Goal: Task Accomplishment & Management: Complete application form

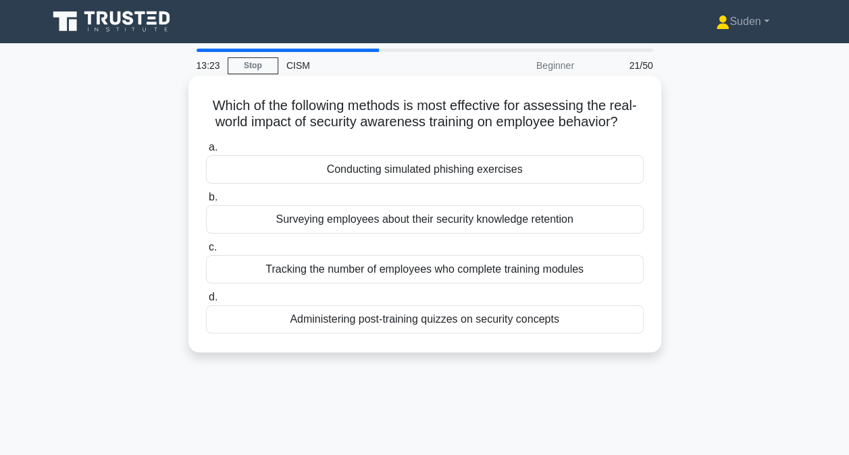
click at [433, 171] on div "Conducting simulated phishing exercises" at bounding box center [425, 169] width 438 height 28
click at [206, 152] on input "a. Conducting simulated phishing exercises" at bounding box center [206, 147] width 0 height 9
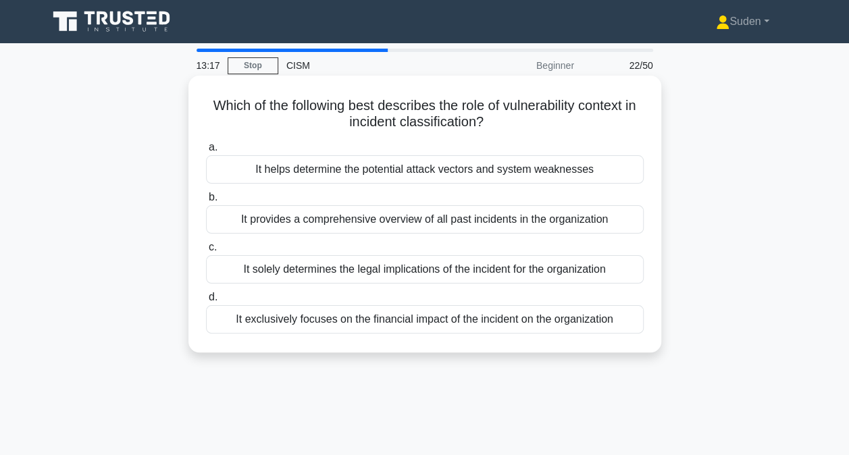
click at [495, 172] on div "It helps determine the potential attack vectors and system weaknesses" at bounding box center [425, 169] width 438 height 28
click at [206, 152] on input "a. It helps determine the potential attack vectors and system weaknesses" at bounding box center [206, 147] width 0 height 9
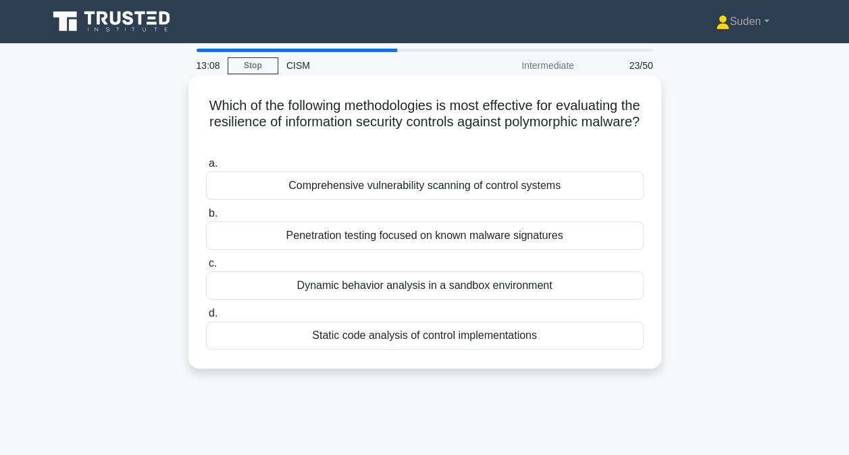
click at [430, 290] on div "Dynamic behavior analysis in a sandbox environment" at bounding box center [425, 285] width 438 height 28
click at [206, 268] on input "c. Dynamic behavior analysis in a sandbox environment" at bounding box center [206, 263] width 0 height 9
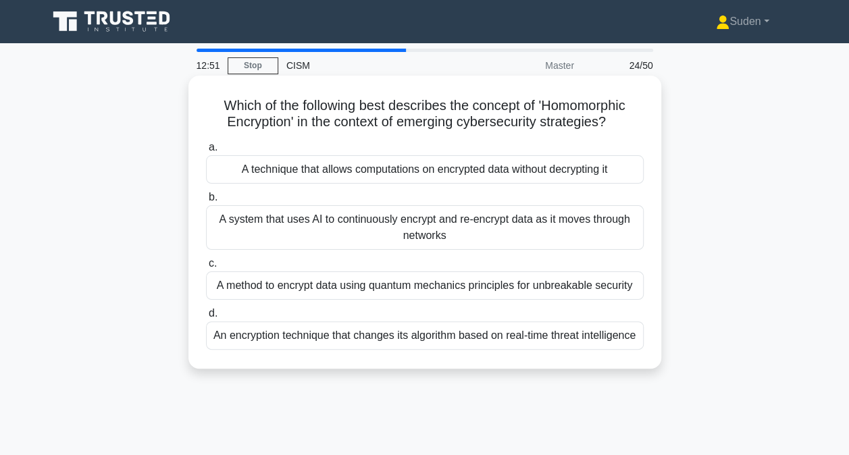
click at [538, 232] on div "A system that uses AI to continuously encrypt and re-encrypt data as it moves t…" at bounding box center [425, 227] width 438 height 45
click at [206, 202] on input "b. A system that uses AI to continuously encrypt and re-encrypt data as it move…" at bounding box center [206, 197] width 0 height 9
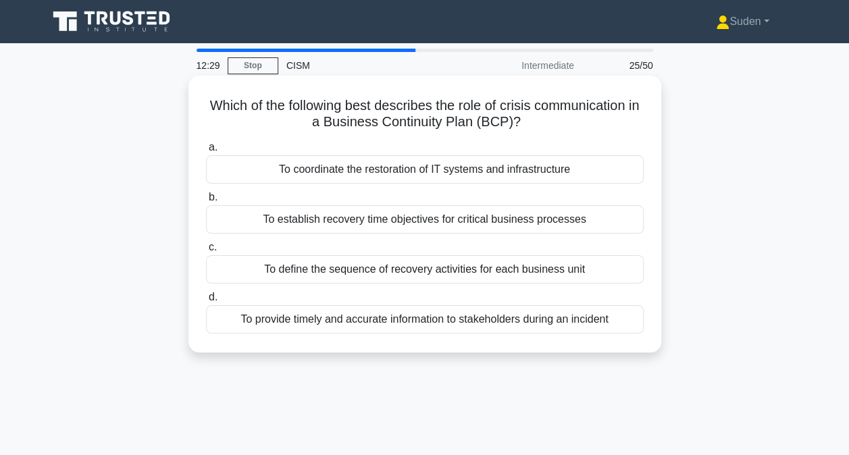
click at [361, 323] on div "To provide timely and accurate information to stakeholders during an incident" at bounding box center [425, 319] width 438 height 28
click at [206, 302] on input "d. To provide timely and accurate information to stakeholders during an incident" at bounding box center [206, 297] width 0 height 9
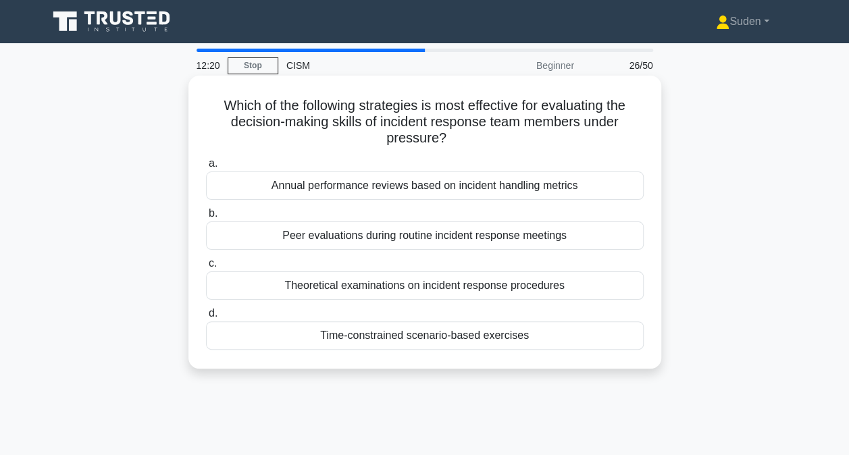
click at [455, 337] on div "Time-constrained scenario-based exercises" at bounding box center [425, 335] width 438 height 28
click at [206, 318] on input "d. Time-constrained scenario-based exercises" at bounding box center [206, 313] width 0 height 9
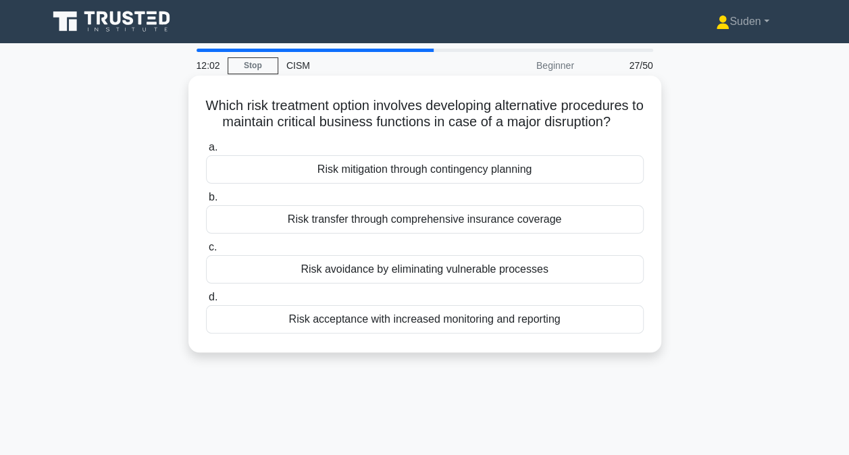
click at [483, 172] on div "Risk mitigation through contingency planning" at bounding box center [425, 169] width 438 height 28
click at [206, 152] on input "a. Risk mitigation through contingency planning" at bounding box center [206, 147] width 0 height 9
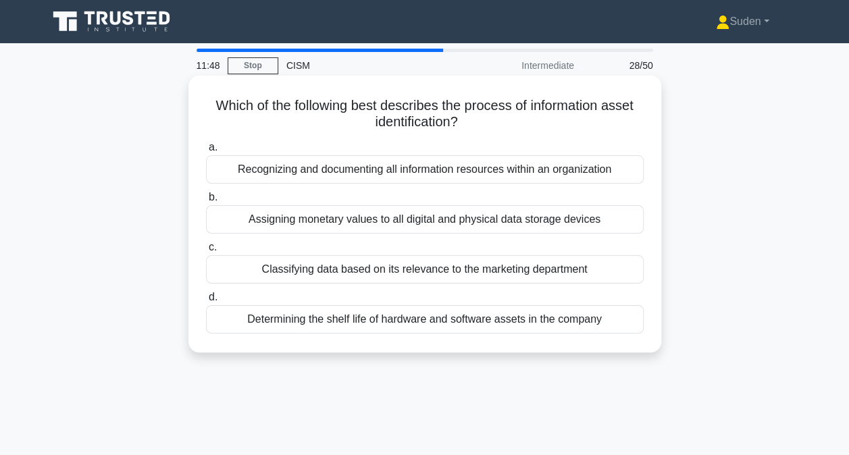
click at [525, 168] on div "Recognizing and documenting all information resources within an organization" at bounding box center [425, 169] width 438 height 28
click at [206, 152] on input "a. Recognizing and documenting all information resources within an organization" at bounding box center [206, 147] width 0 height 9
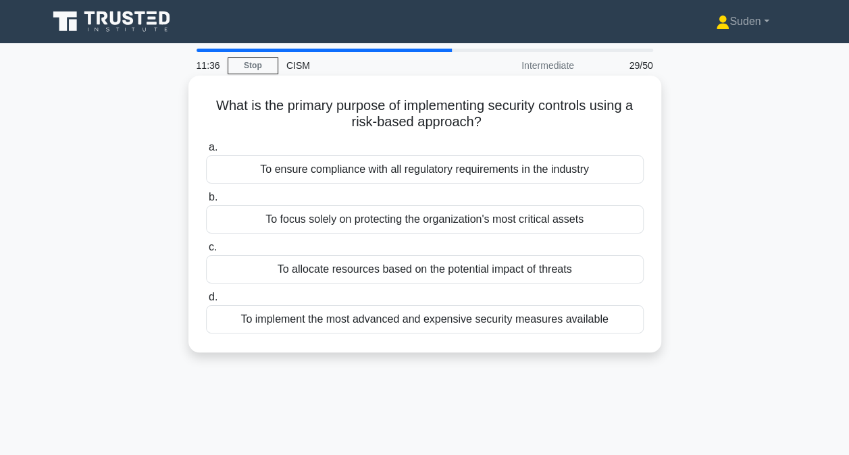
click at [465, 273] on div "To allocate resources based on the potential impact of threats" at bounding box center [425, 269] width 438 height 28
click at [206, 252] on input "c. To allocate resources based on the potential impact of threats" at bounding box center [206, 247] width 0 height 9
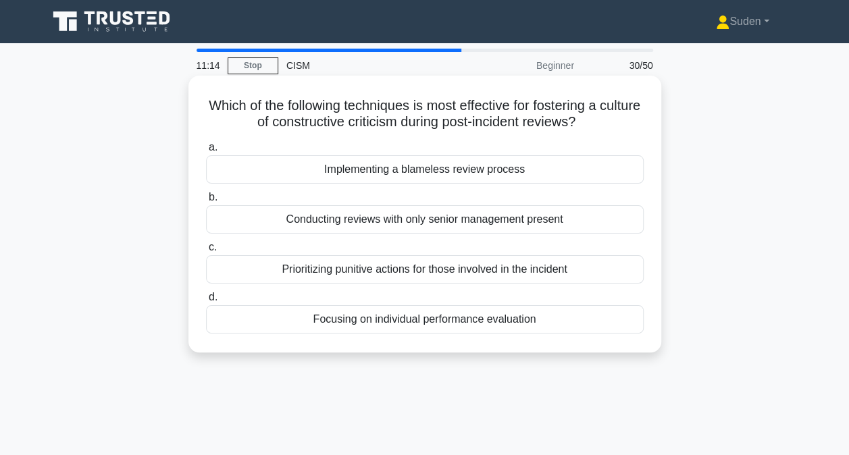
click at [475, 174] on div "Implementing a blameless review process" at bounding box center [425, 169] width 438 height 28
click at [206, 152] on input "a. Implementing a blameless review process" at bounding box center [206, 147] width 0 height 9
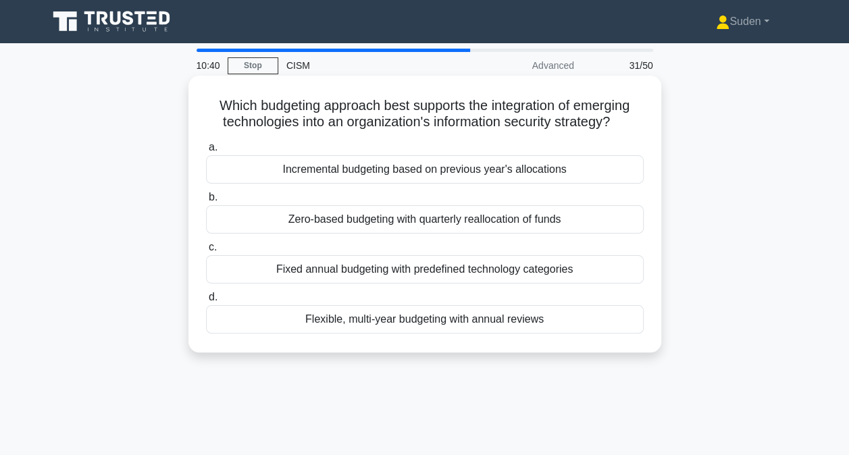
click at [378, 219] on div "Zero-based budgeting with quarterly reallocation of funds" at bounding box center [425, 219] width 438 height 28
click at [206, 202] on input "b. Zero-based budgeting with quarterly reallocation of funds" at bounding box center [206, 197] width 0 height 9
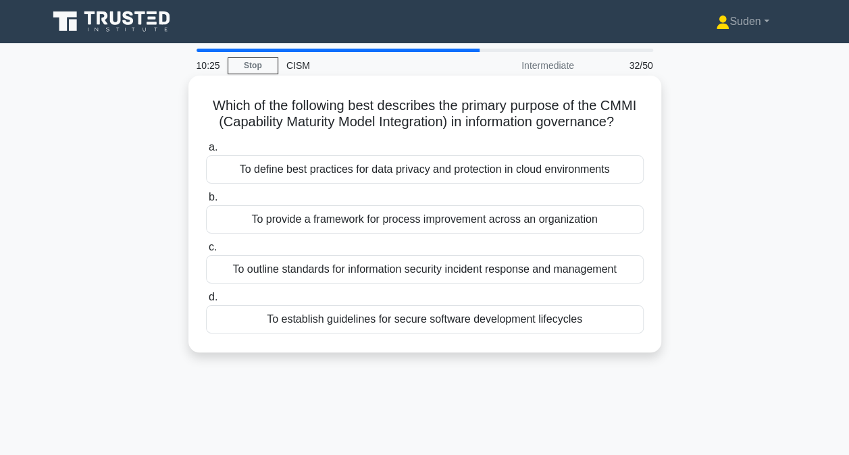
click at [375, 234] on div "To provide a framework for process improvement across an organization" at bounding box center [425, 219] width 438 height 28
click at [206, 202] on input "b. To provide a framework for process improvement across an organization" at bounding box center [206, 197] width 0 height 9
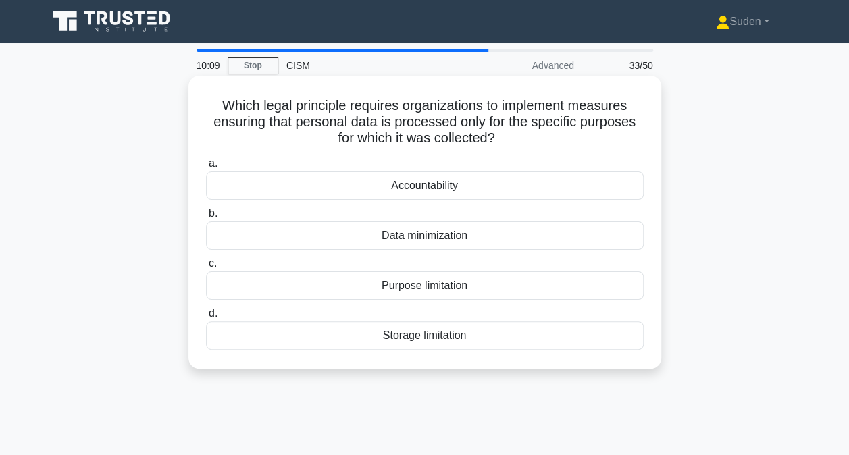
click at [369, 285] on div "Purpose limitation" at bounding box center [425, 285] width 438 height 28
click at [206, 268] on input "c. Purpose limitation" at bounding box center [206, 263] width 0 height 9
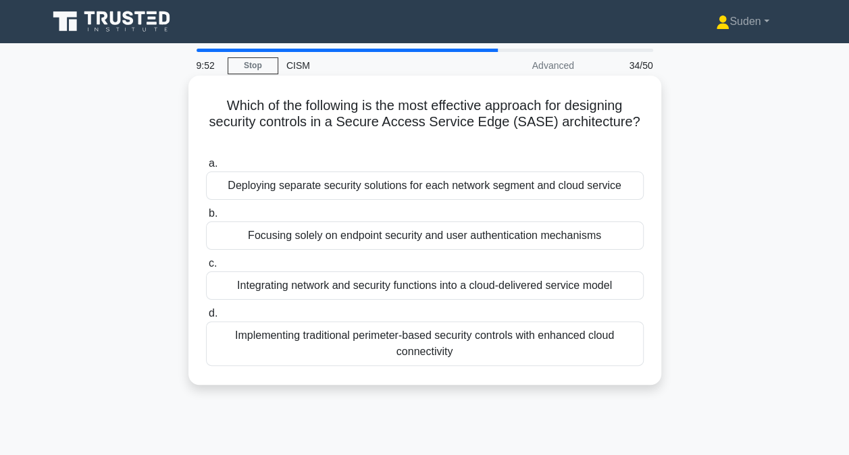
click at [344, 297] on div "Integrating network and security functions into a cloud-delivered service model" at bounding box center [425, 285] width 438 height 28
click at [206, 268] on input "c. Integrating network and security functions into a cloud-delivered service mo…" at bounding box center [206, 263] width 0 height 9
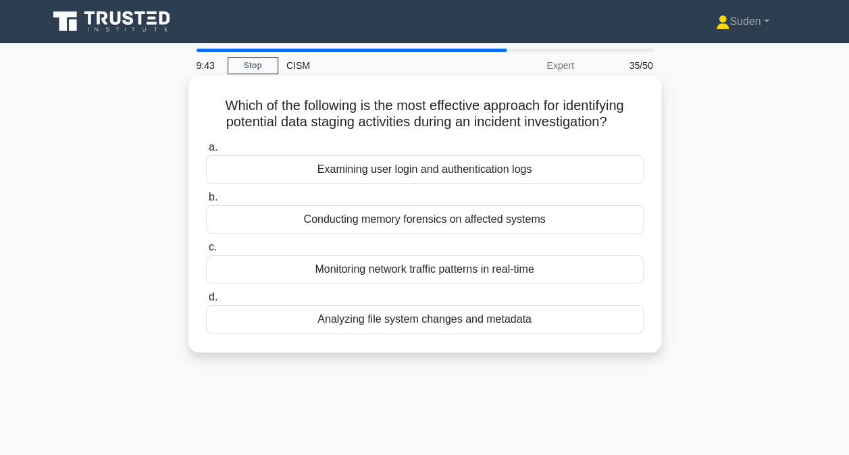
click at [466, 227] on div "Conducting memory forensics on affected systems" at bounding box center [425, 219] width 438 height 28
click at [206, 202] on input "b. Conducting memory forensics on affected systems" at bounding box center [206, 197] width 0 height 9
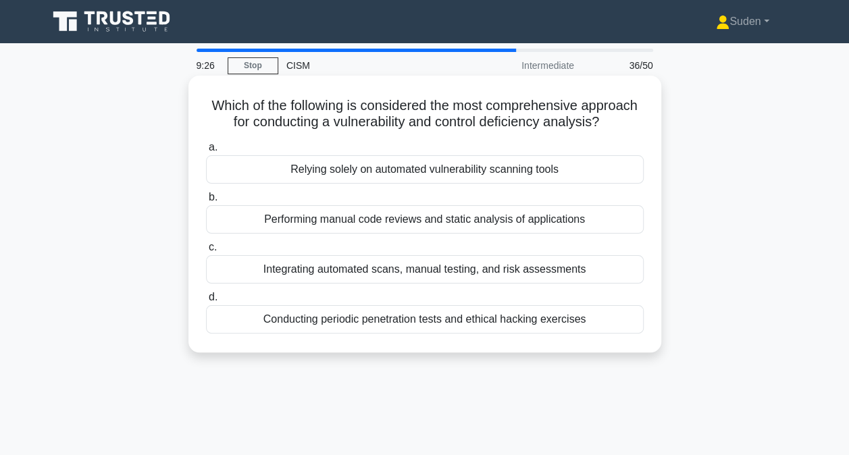
click at [359, 269] on div "Integrating automated scans, manual testing, and risk assessments" at bounding box center [425, 269] width 438 height 28
click at [206, 252] on input "c. Integrating automated scans, manual testing, and risk assessments" at bounding box center [206, 247] width 0 height 9
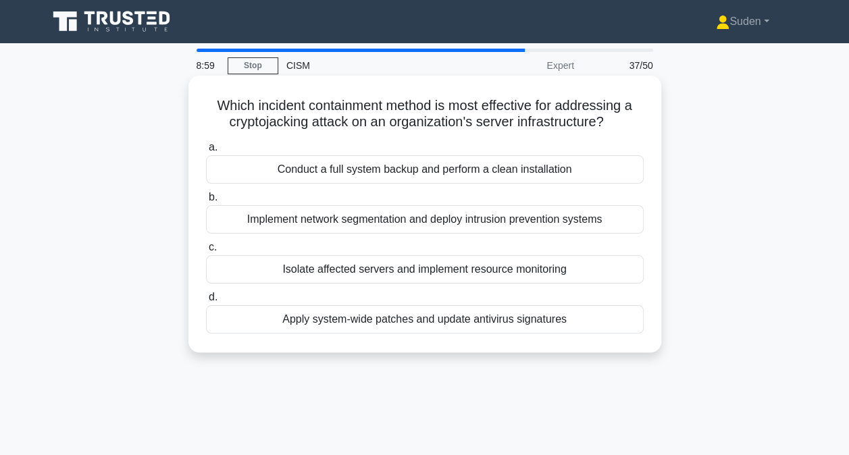
click at [378, 221] on div "Implement network segmentation and deploy intrusion prevention systems" at bounding box center [425, 219] width 438 height 28
click at [206, 202] on input "b. Implement network segmentation and deploy intrusion prevention systems" at bounding box center [206, 197] width 0 height 9
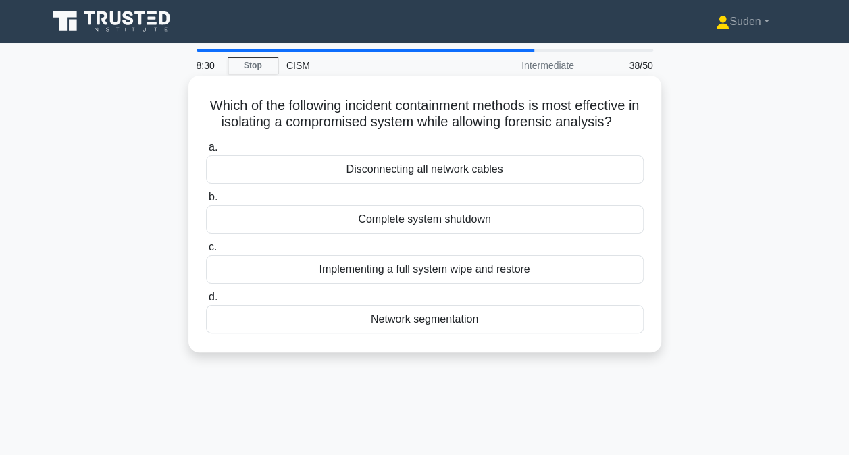
click at [417, 320] on div "Network segmentation" at bounding box center [425, 319] width 438 height 28
click at [206, 302] on input "d. Network segmentation" at bounding box center [206, 297] width 0 height 9
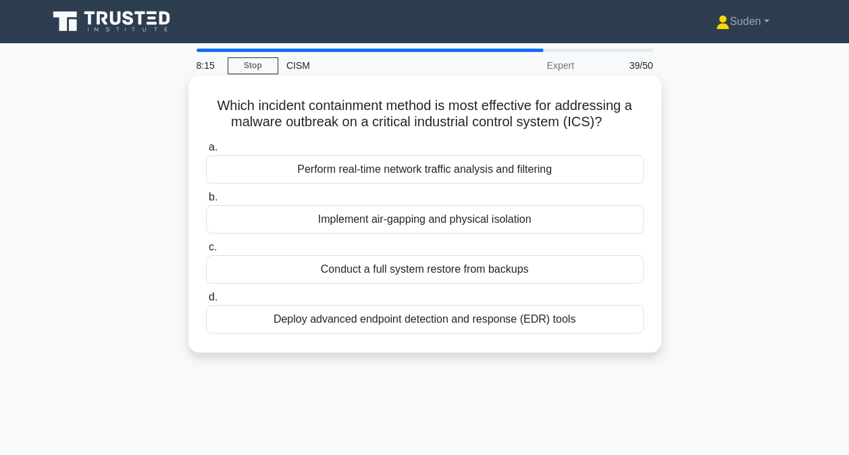
click at [454, 221] on div "Implement air-gapping and physical isolation" at bounding box center [425, 219] width 438 height 28
click at [206, 202] on input "b. Implement air-gapping and physical isolation" at bounding box center [206, 197] width 0 height 9
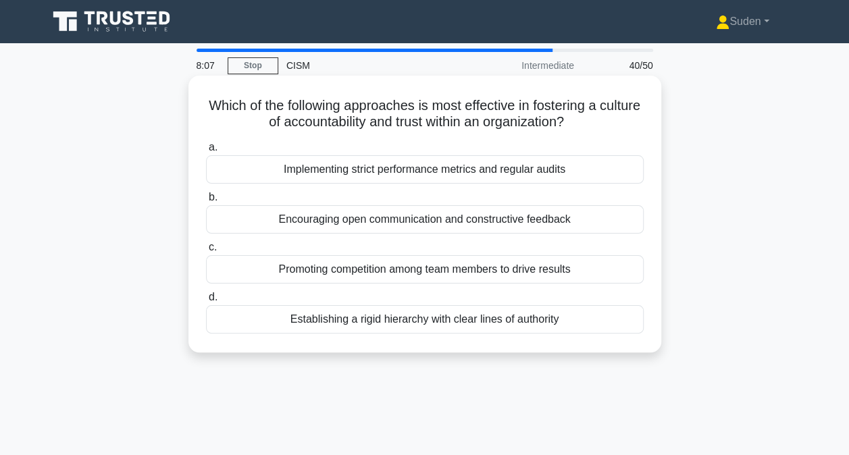
click at [469, 217] on div "Encouraging open communication and constructive feedback" at bounding box center [425, 219] width 438 height 28
click at [206, 202] on input "b. Encouraging open communication and constructive feedback" at bounding box center [206, 197] width 0 height 9
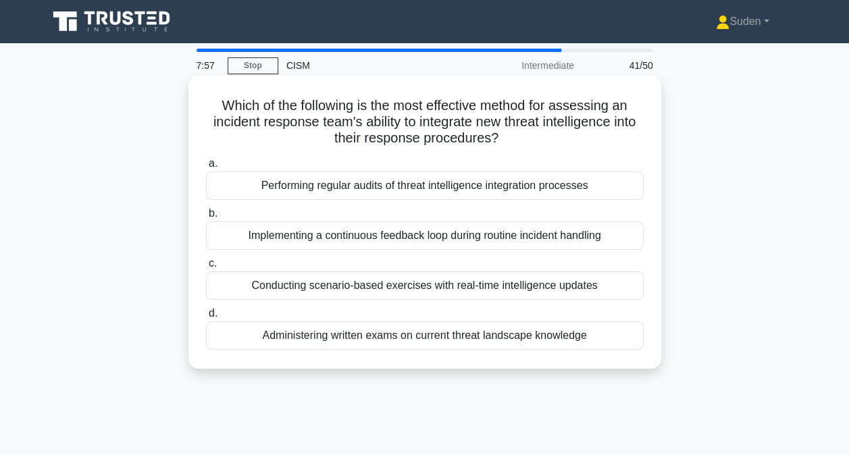
click at [412, 289] on div "Conducting scenario-based exercises with real-time intelligence updates" at bounding box center [425, 285] width 438 height 28
click at [206, 268] on input "c. Conducting scenario-based exercises with real-time intelligence updates" at bounding box center [206, 263] width 0 height 9
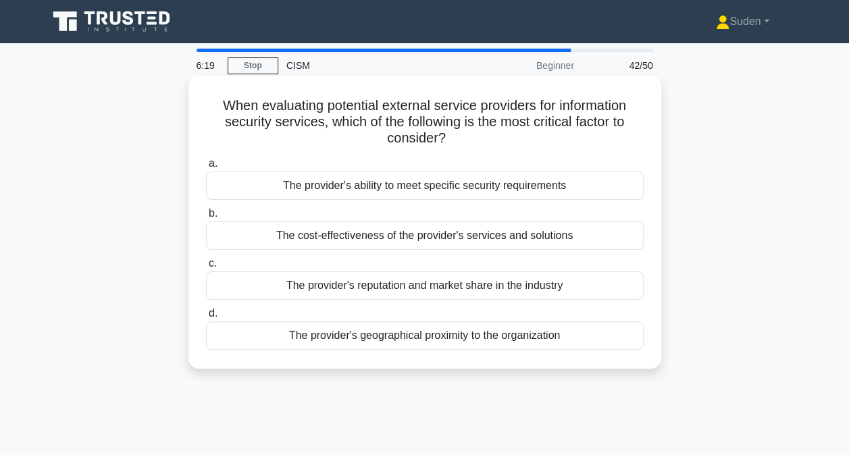
click at [365, 187] on div "The provider's ability to meet specific security requirements" at bounding box center [425, 186] width 438 height 28
click at [206, 168] on input "a. The provider's ability to meet specific security requirements" at bounding box center [206, 163] width 0 height 9
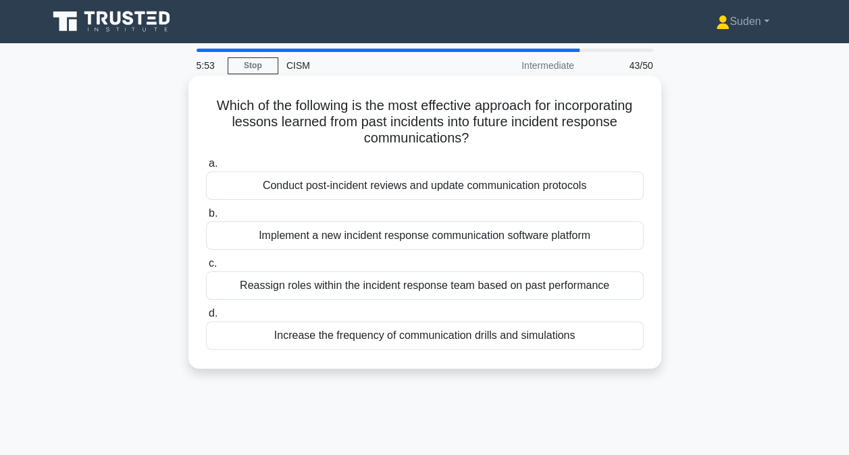
click at [329, 189] on div "Conduct post-incident reviews and update communication protocols" at bounding box center [425, 186] width 438 height 28
click at [206, 168] on input "a. Conduct post-incident reviews and update communication protocols" at bounding box center [206, 163] width 0 height 9
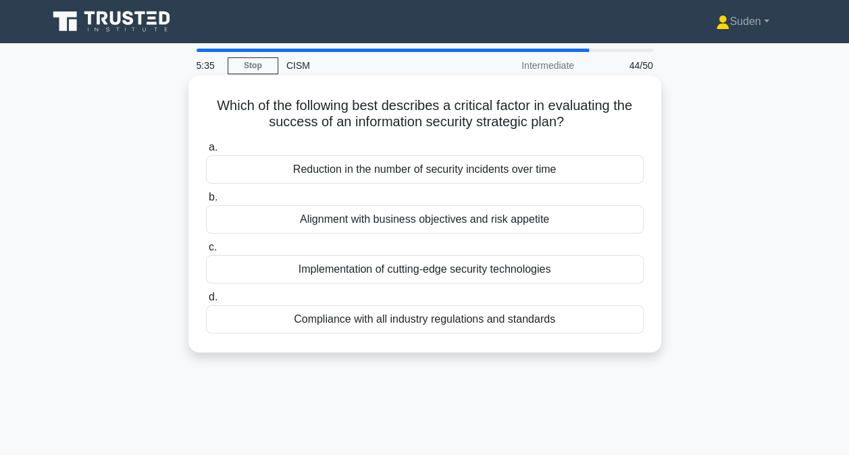
click at [400, 219] on div "Alignment with business objectives and risk appetite" at bounding box center [425, 219] width 438 height 28
click at [206, 202] on input "b. Alignment with business objectives and risk appetite" at bounding box center [206, 197] width 0 height 9
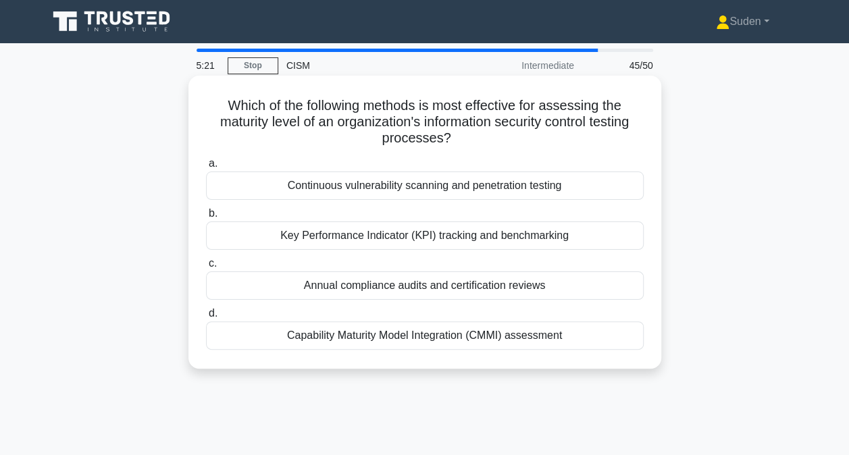
click at [396, 338] on div "Capability Maturity Model Integration (CMMI) assessment" at bounding box center [425, 335] width 438 height 28
click at [206, 318] on input "d. Capability Maturity Model Integration (CMMI) assessment" at bounding box center [206, 313] width 0 height 9
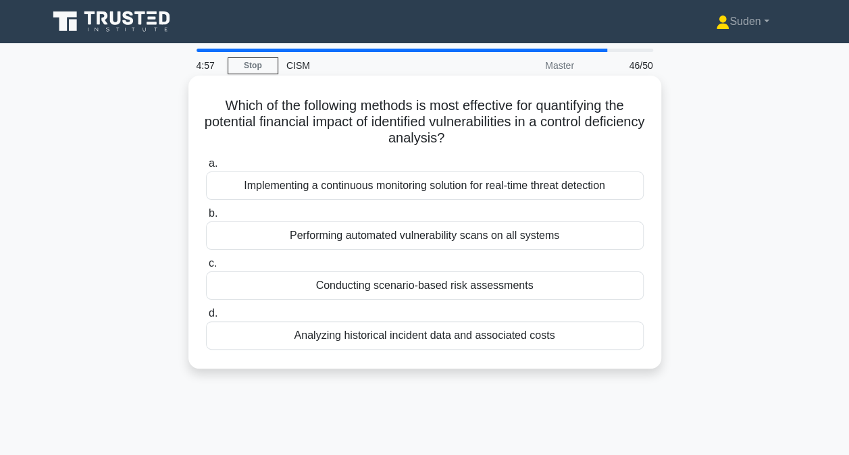
click at [475, 288] on div "Conducting scenario-based risk assessments" at bounding box center [425, 285] width 438 height 28
click at [206, 268] on input "c. Conducting scenario-based risk assessments" at bounding box center [206, 263] width 0 height 9
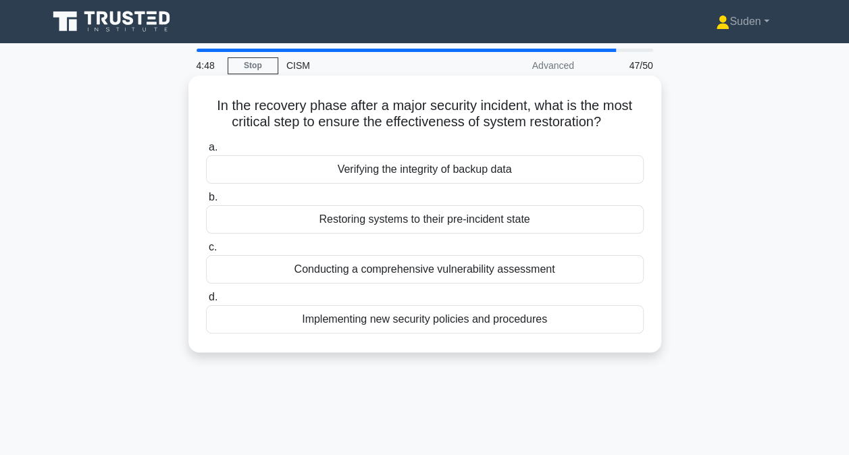
click at [364, 177] on div "Verifying the integrity of backup data" at bounding box center [425, 169] width 438 height 28
click at [206, 152] on input "a. Verifying the integrity of backup data" at bounding box center [206, 147] width 0 height 9
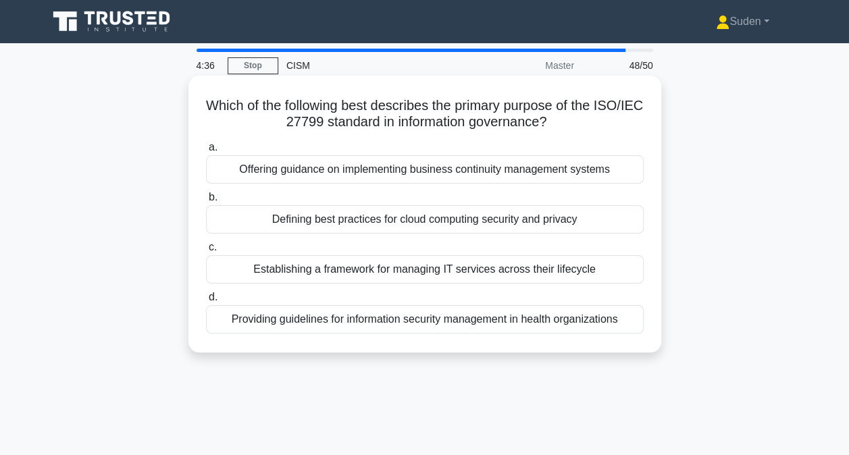
click at [365, 323] on div "Providing guidelines for information security management in health organizations" at bounding box center [425, 319] width 438 height 28
click at [206, 302] on input "d. Providing guidelines for information security management in health organizat…" at bounding box center [206, 297] width 0 height 9
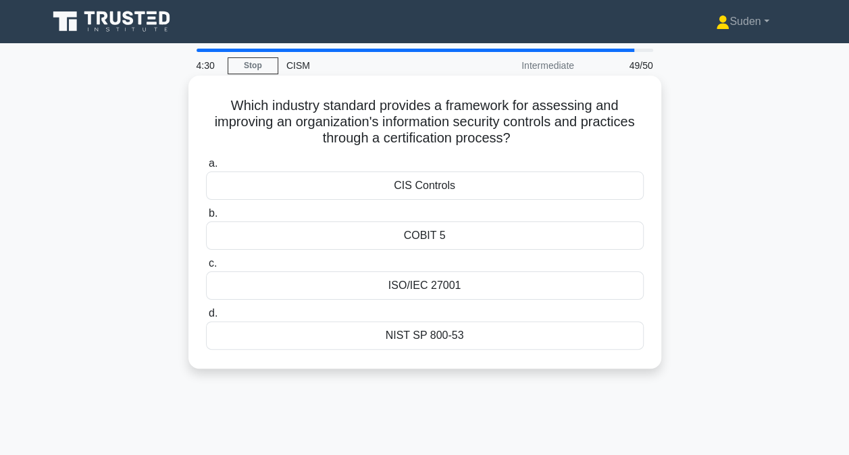
click at [400, 288] on div "ISO/IEC 27001" at bounding box center [425, 285] width 438 height 28
click at [206, 268] on input "c. ISO/IEC 27001" at bounding box center [206, 263] width 0 height 9
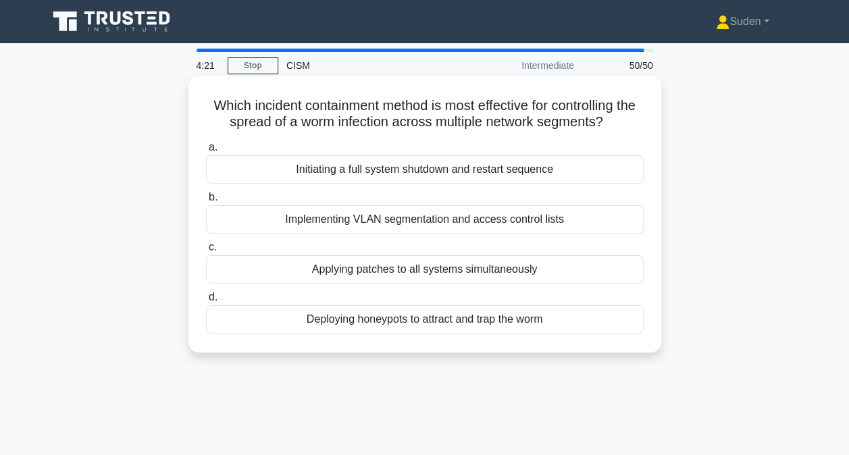
click at [417, 321] on div "Deploying honeypots to attract and trap the worm" at bounding box center [425, 319] width 438 height 28
click at [206, 302] on input "d. Deploying honeypots to attract and trap the worm" at bounding box center [206, 297] width 0 height 9
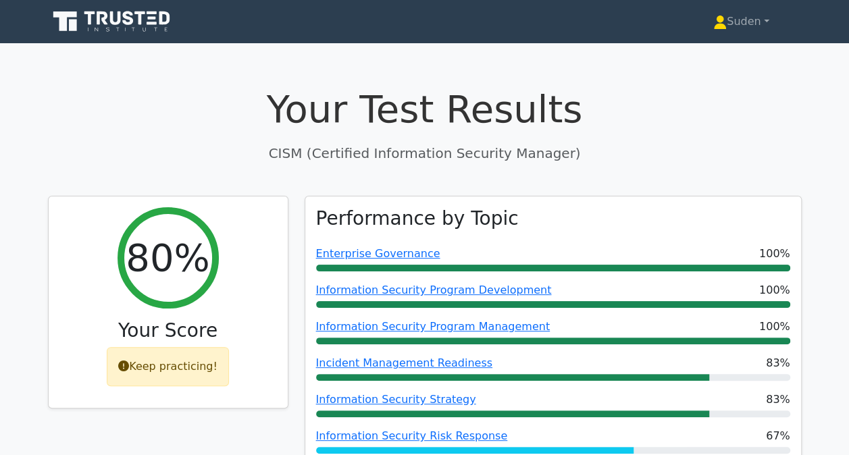
click at [670, 126] on h1 "Your Test Results" at bounding box center [425, 108] width 754 height 45
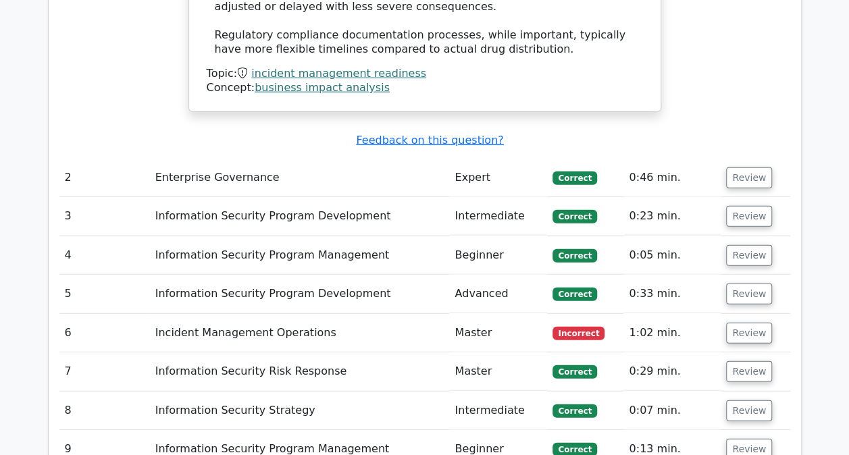
scroll to position [1688, 0]
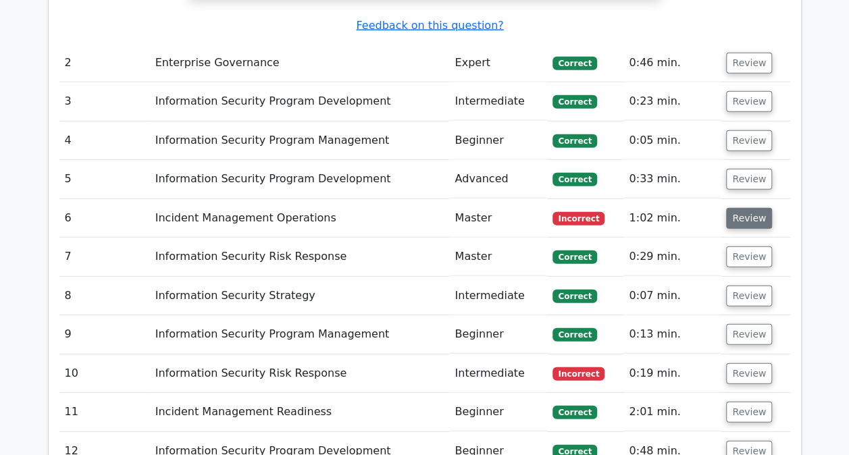
click at [745, 208] on button "Review" at bounding box center [749, 218] width 46 height 21
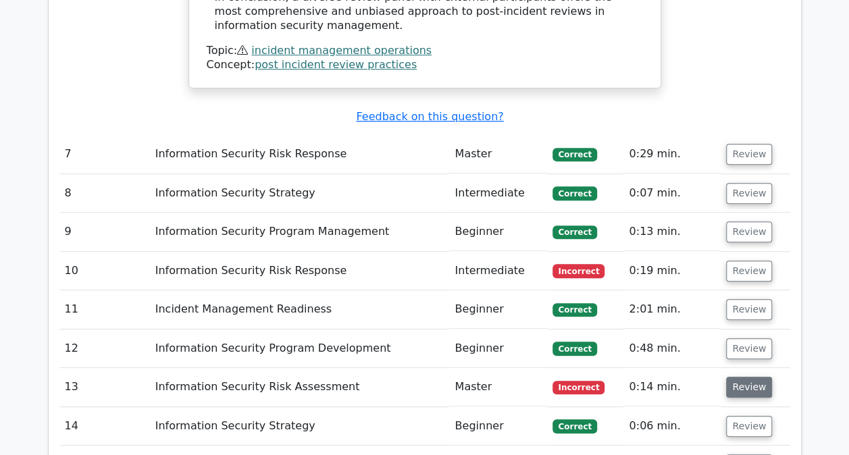
scroll to position [2701, 0]
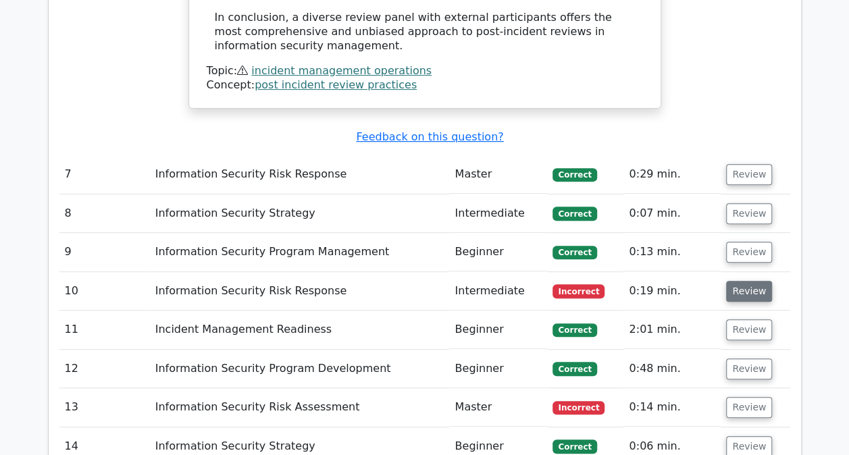
click at [742, 281] on button "Review" at bounding box center [749, 291] width 46 height 21
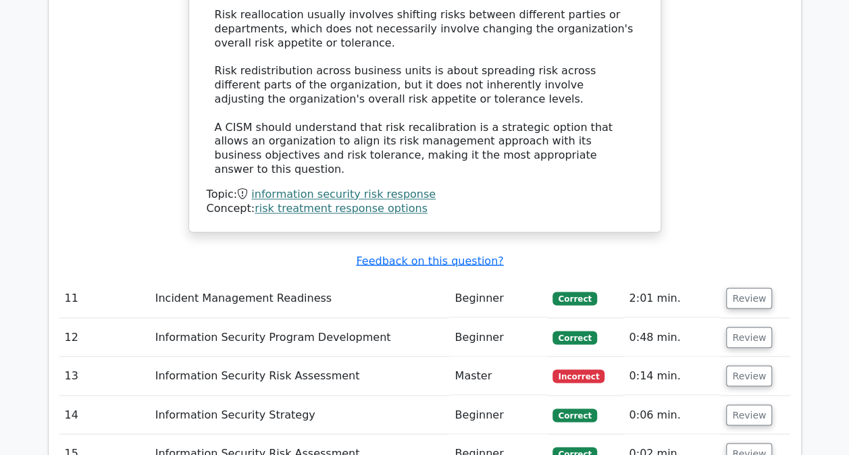
scroll to position [3714, 0]
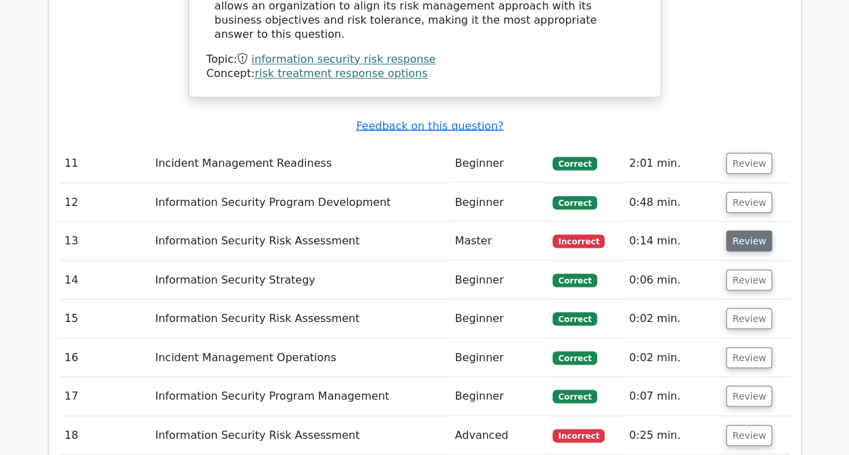
click at [731, 230] on button "Review" at bounding box center [749, 240] width 46 height 21
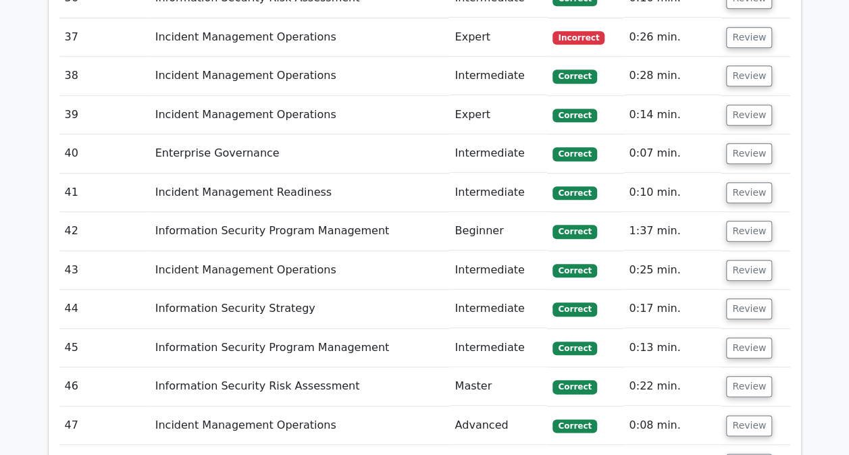
scroll to position [5847, 0]
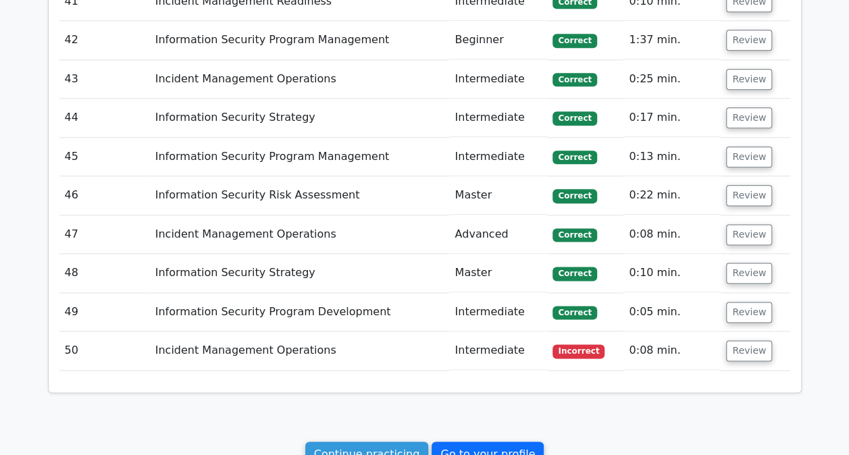
click at [473, 442] on link "Go to your profile" at bounding box center [487, 455] width 112 height 26
